Goal: Browse casually

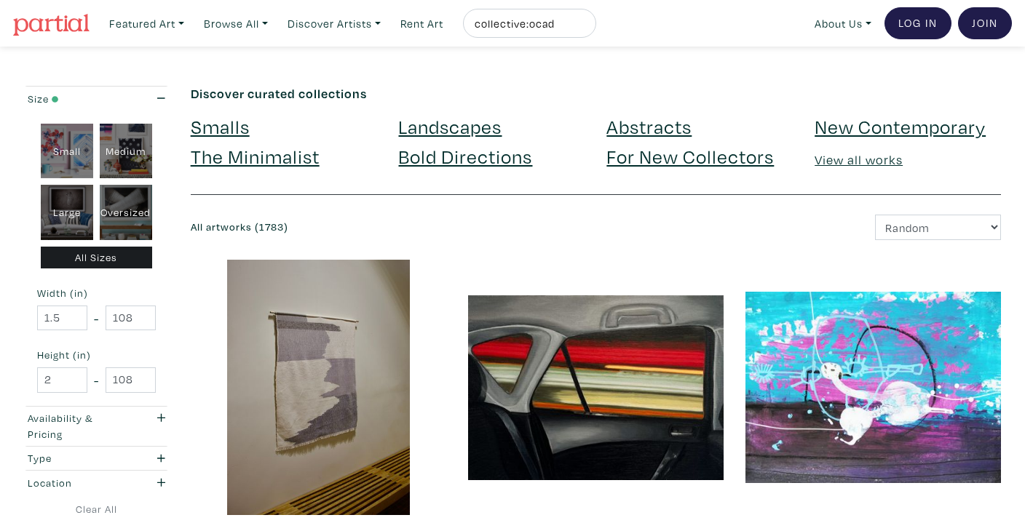
click at [62, 33] on img at bounding box center [51, 25] width 76 height 22
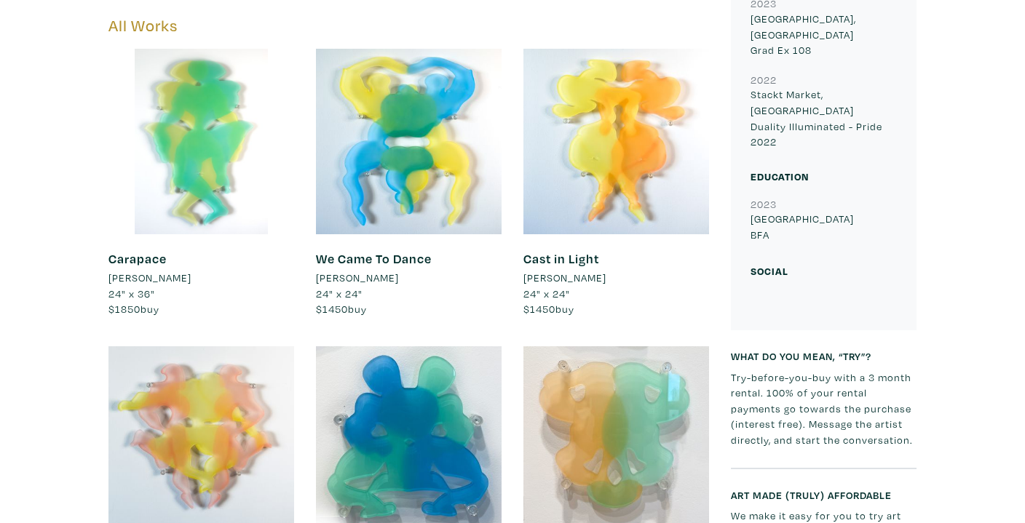
scroll to position [956, 0]
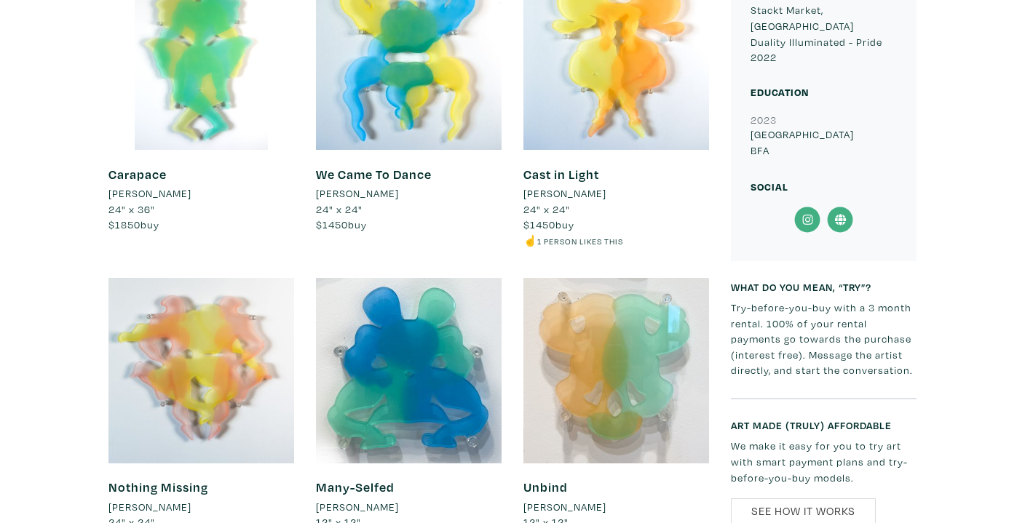
click at [803, 207] on icon at bounding box center [807, 220] width 33 height 26
